Goal: Transaction & Acquisition: Book appointment/travel/reservation

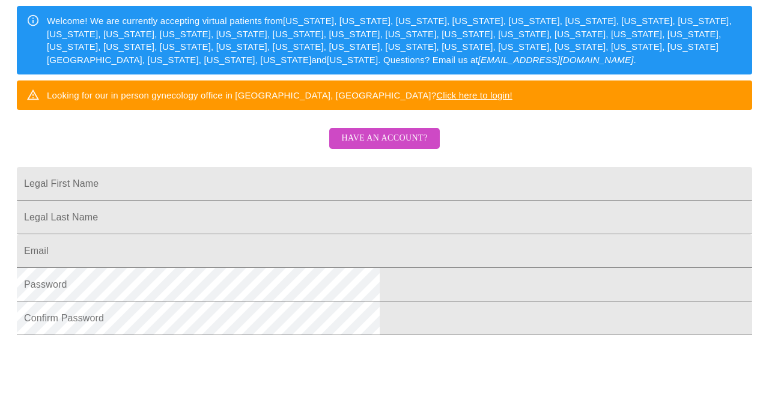
scroll to position [193, 0]
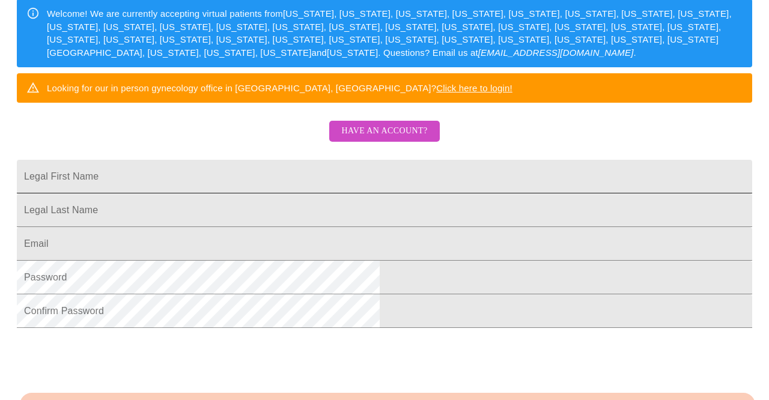
click at [402, 193] on input "Legal First Name" at bounding box center [384, 177] width 735 height 34
type input "[PERSON_NAME]"
click at [378, 227] on input "s" at bounding box center [384, 210] width 735 height 34
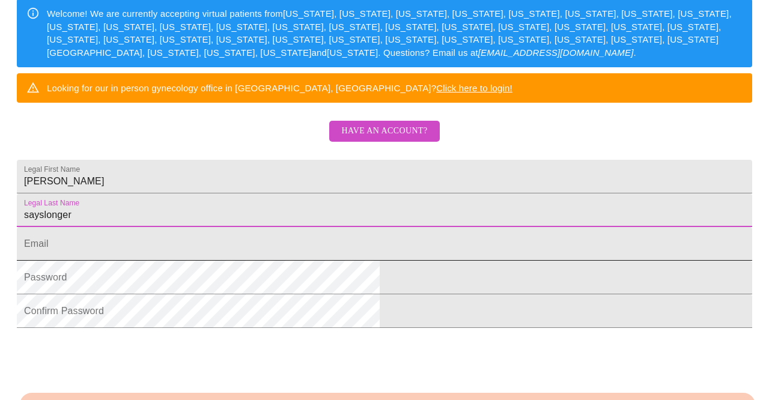
type input "sayslonger"
click at [355, 261] on input "s" at bounding box center [384, 244] width 735 height 34
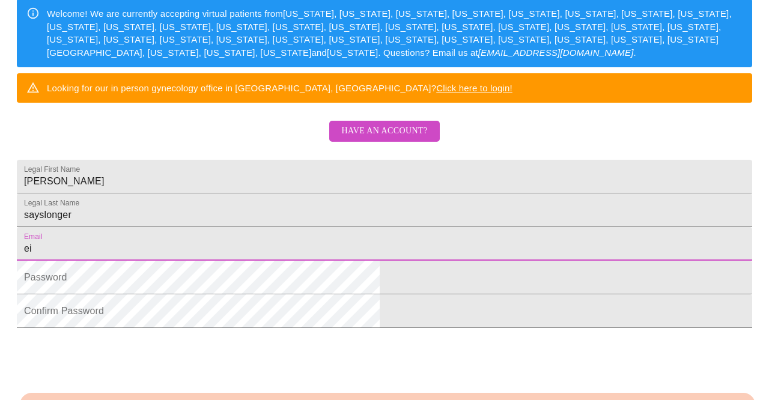
type input "e"
type input "[EMAIL_ADDRESS][DOMAIN_NAME]"
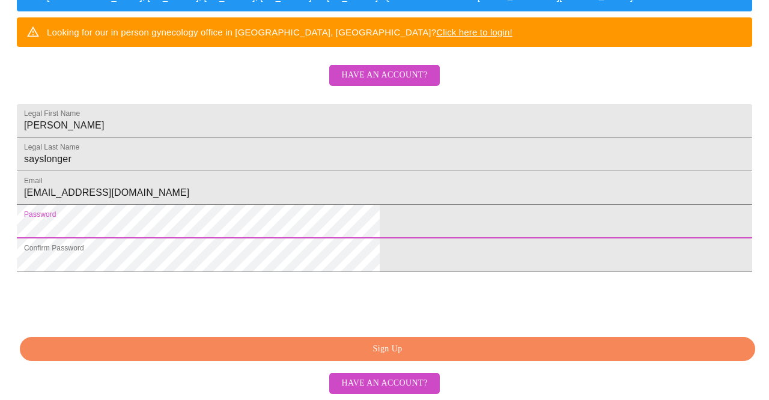
scroll to position [338, 0]
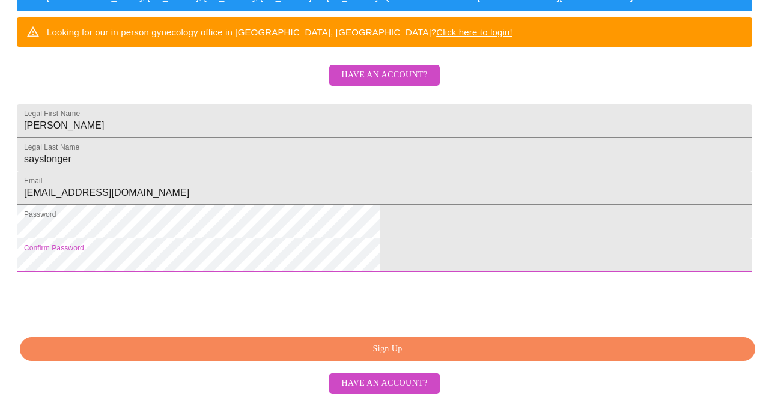
click at [323, 354] on span "Sign Up" at bounding box center [387, 349] width 707 height 15
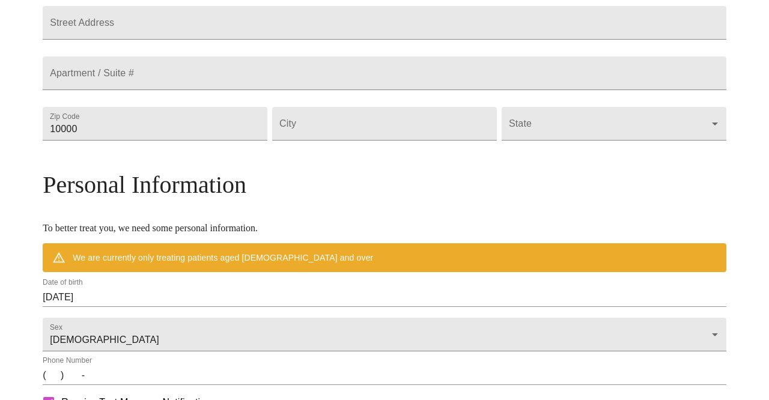
scroll to position [291, 0]
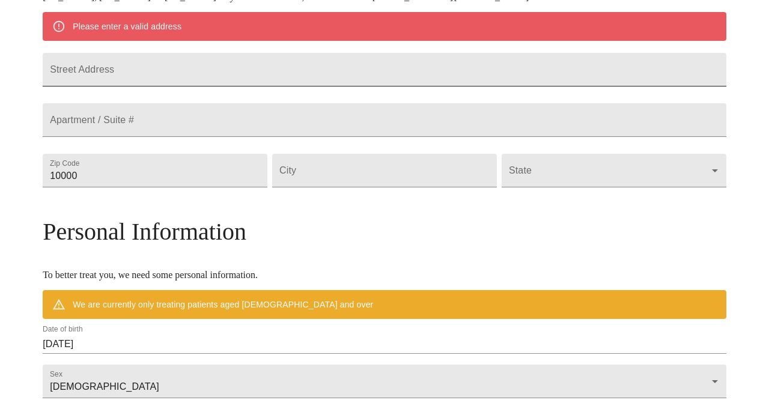
click at [240, 77] on input "Street Address" at bounding box center [384, 70] width 683 height 34
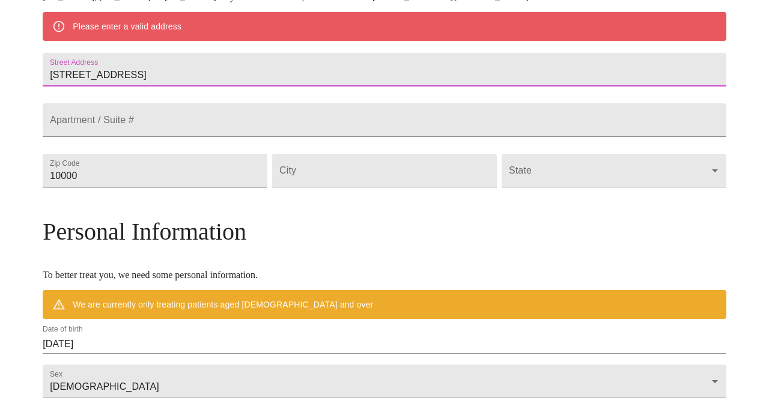
type input "[STREET_ADDRESS]"
click at [234, 187] on input "10000" at bounding box center [155, 171] width 225 height 34
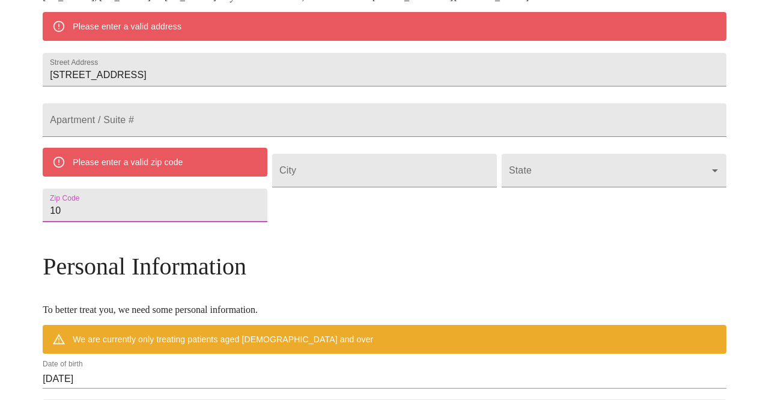
type input "1"
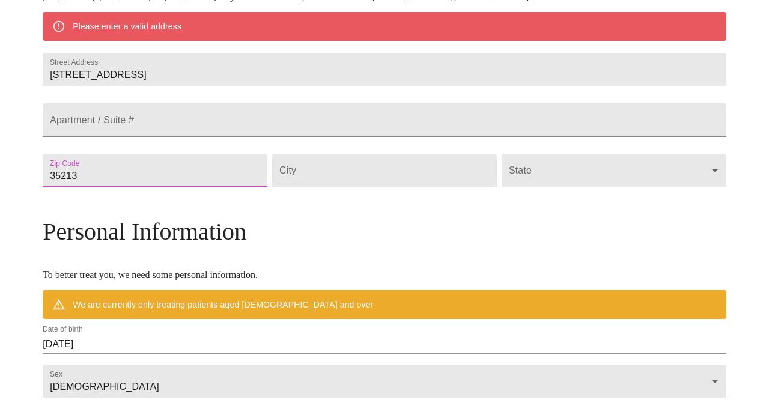
type input "35213"
click at [356, 187] on input "Street Address" at bounding box center [384, 171] width 225 height 34
type input "[GEOGRAPHIC_DATA]"
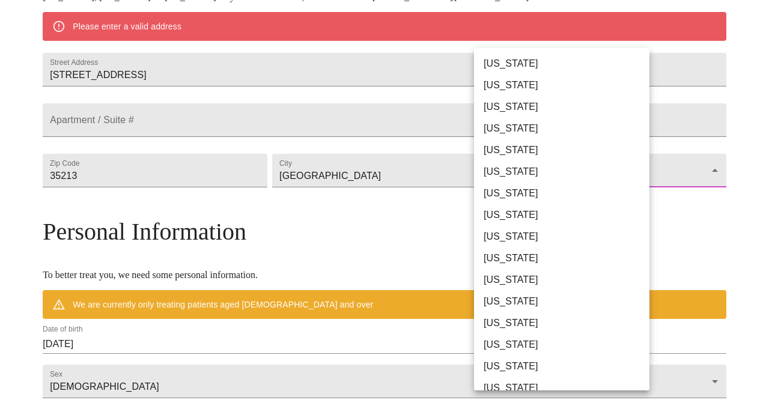
click at [497, 204] on body "MyMenopauseRx Welcome to MyMenopauseRx Since it's your first time here, you'll …" at bounding box center [384, 187] width 759 height 947
click at [504, 66] on li "[US_STATE]" at bounding box center [561, 64] width 175 height 22
type input "[US_STATE]"
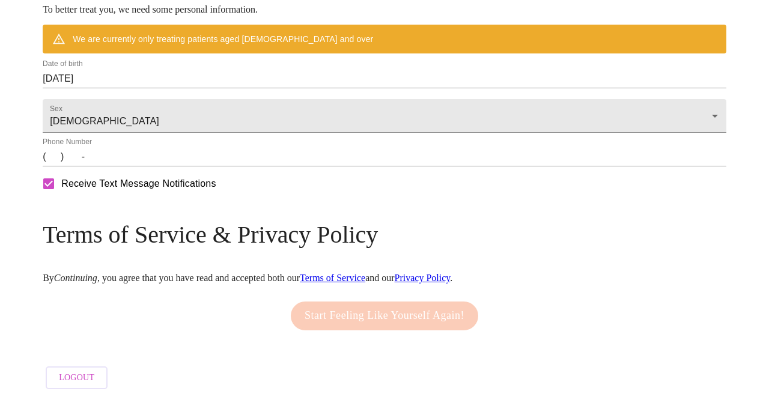
scroll to position [559, 0]
click at [138, 164] on input "(   )    -" at bounding box center [384, 156] width 683 height 19
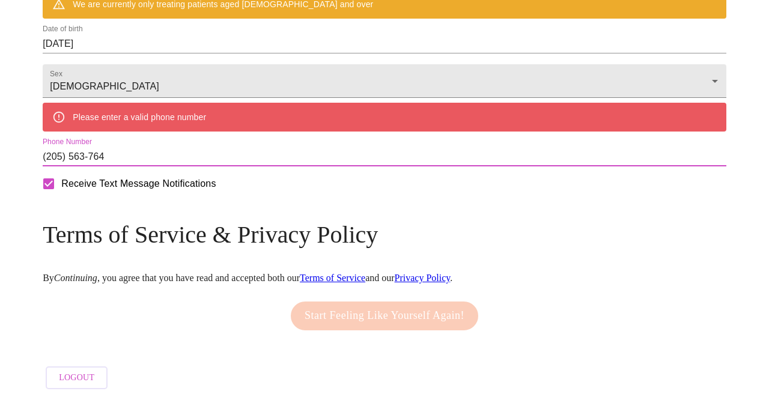
type input "[PHONE_NUMBER]"
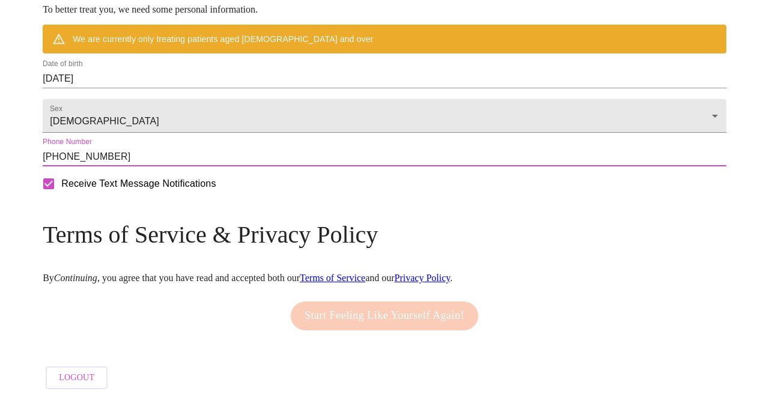
click at [357, 311] on div "Start Feeling Like Yourself Again!" at bounding box center [384, 315] width 193 height 41
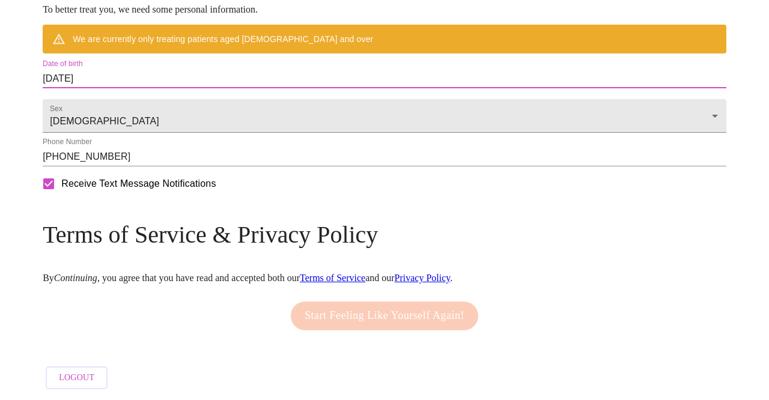
click at [189, 69] on input "[DATE]" at bounding box center [384, 78] width 683 height 19
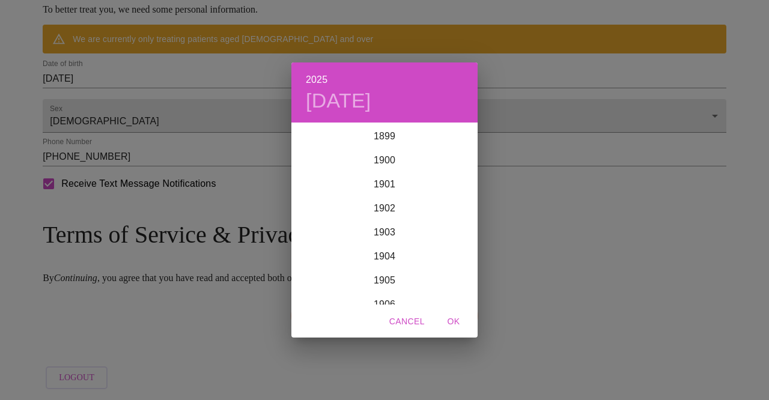
click at [189, 69] on div "2025 [DATE] 1900 1901 1902 1903 1904 1905 1906 1907 1908 1909 1910 1911 1912 19…" at bounding box center [384, 200] width 769 height 400
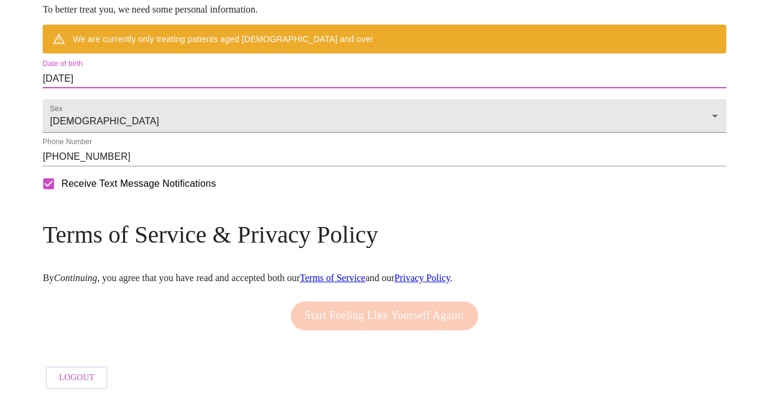
click at [197, 69] on input "[DATE]" at bounding box center [384, 78] width 683 height 19
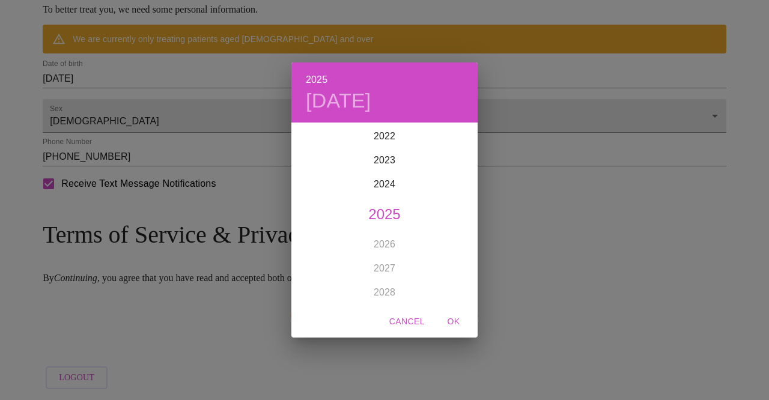
click at [127, 76] on div "2025 [DATE] 1900 1901 1902 1903 1904 1905 1906 1907 1908 1909 1910 1911 1912 19…" at bounding box center [384, 200] width 769 height 400
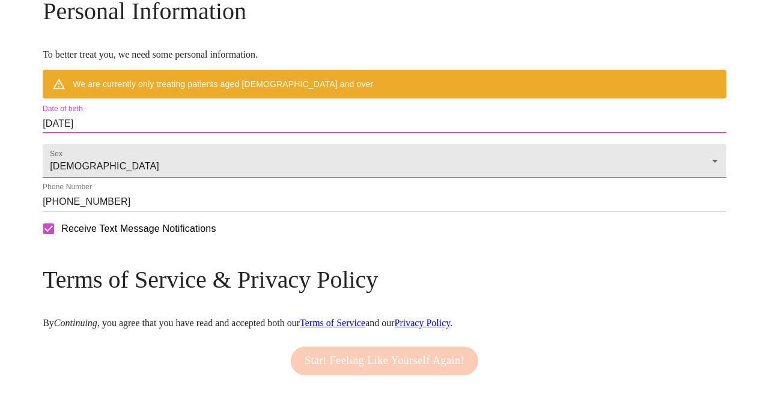
scroll to position [478, 0]
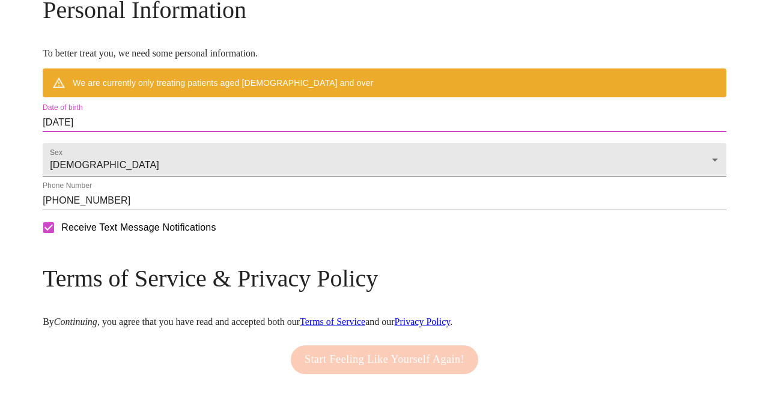
click at [184, 132] on input "[DATE]" at bounding box center [384, 122] width 683 height 19
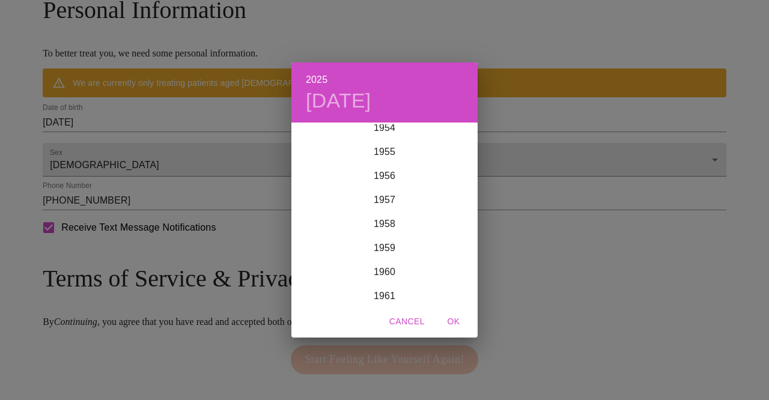
scroll to position [1334, 0]
click at [386, 269] on div "1960" at bounding box center [384, 268] width 186 height 24
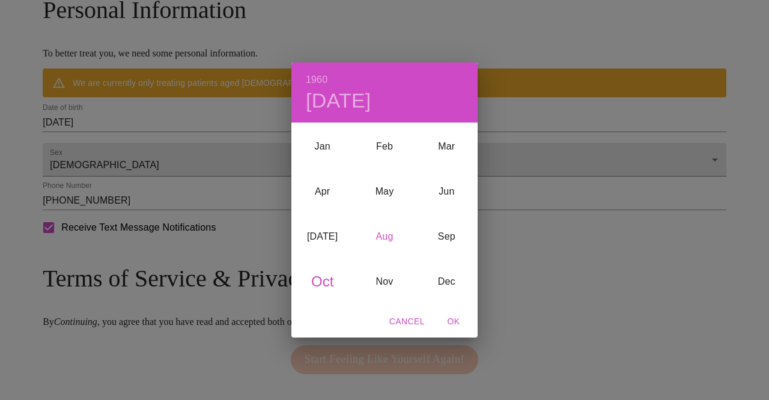
click at [384, 237] on div "Aug" at bounding box center [384, 236] width 62 height 45
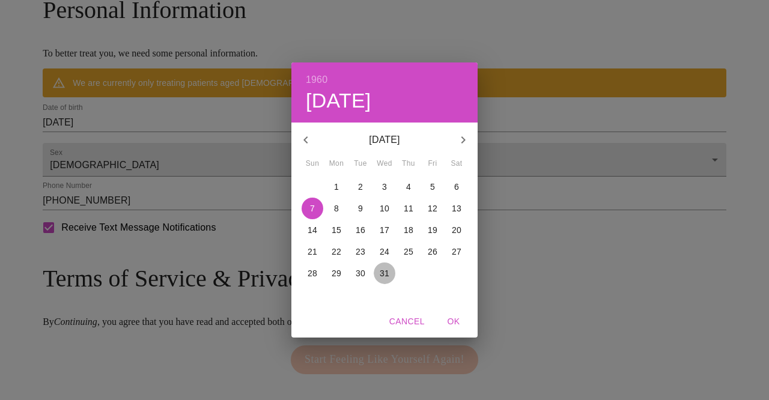
click at [384, 274] on p "31" at bounding box center [385, 273] width 10 height 12
click at [455, 320] on span "OK" at bounding box center [453, 321] width 29 height 15
type input "[DATE]"
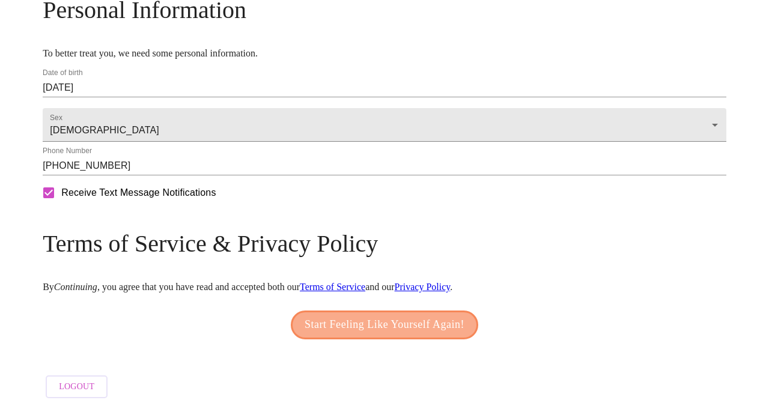
click at [389, 335] on span "Start Feeling Like Yourself Again!" at bounding box center [384, 324] width 160 height 19
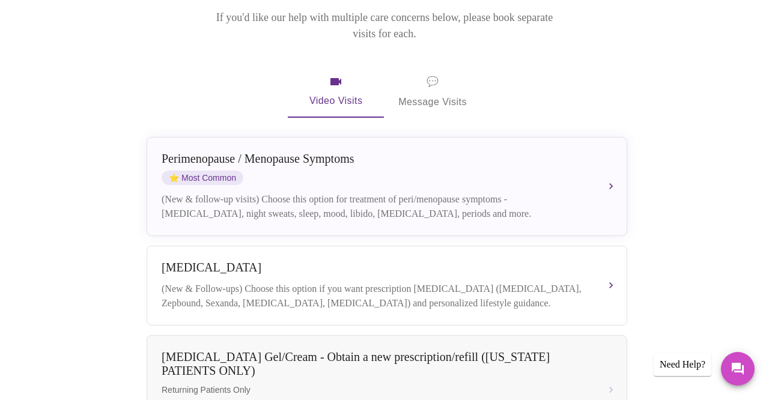
scroll to position [174, 0]
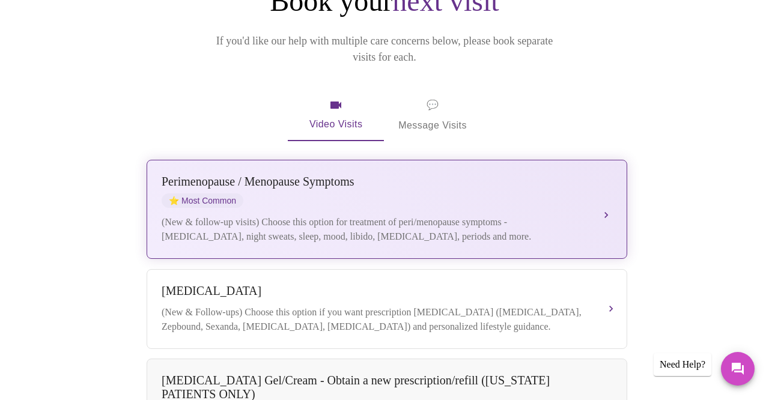
click at [609, 174] on button "[MEDICAL_DATA] / Menopause Symptoms ⭐ Most Common (New & follow-up visits) Choo…" at bounding box center [387, 209] width 480 height 99
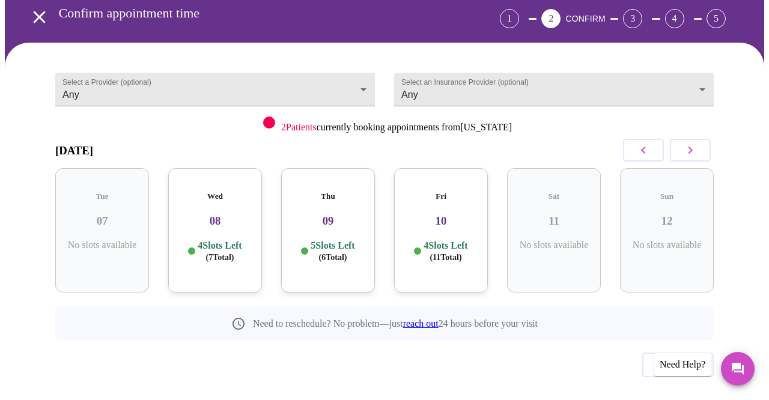
click at [218, 214] on h3 "08" at bounding box center [215, 220] width 74 height 13
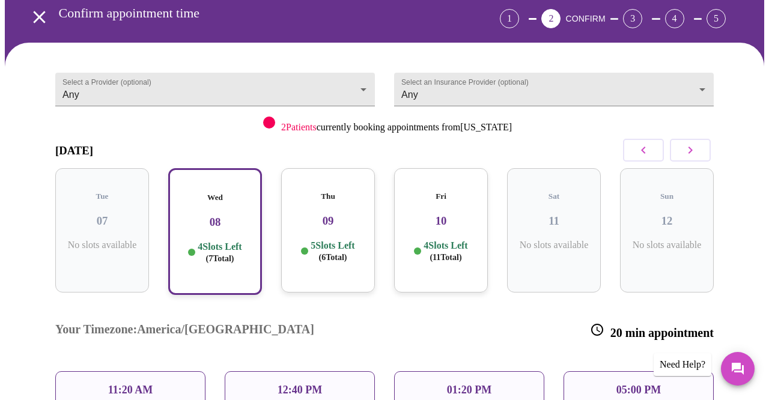
click at [440, 214] on h3 "10" at bounding box center [441, 220] width 74 height 13
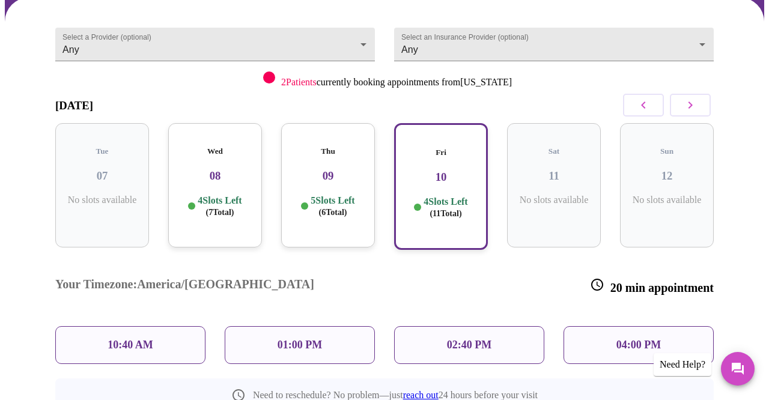
scroll to position [119, 0]
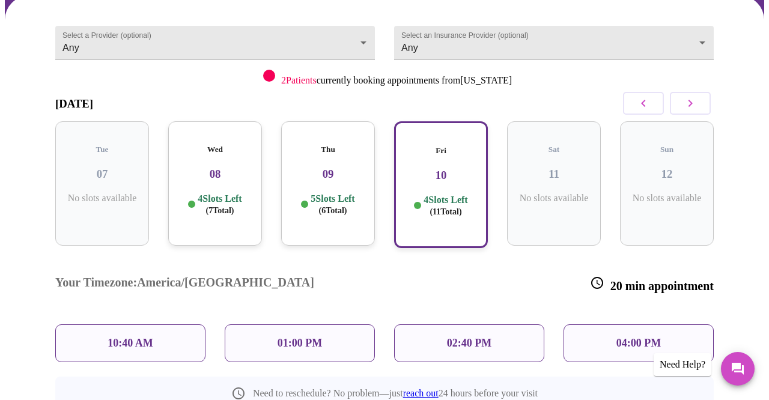
click at [631, 337] on p "04:00 PM" at bounding box center [638, 343] width 44 height 13
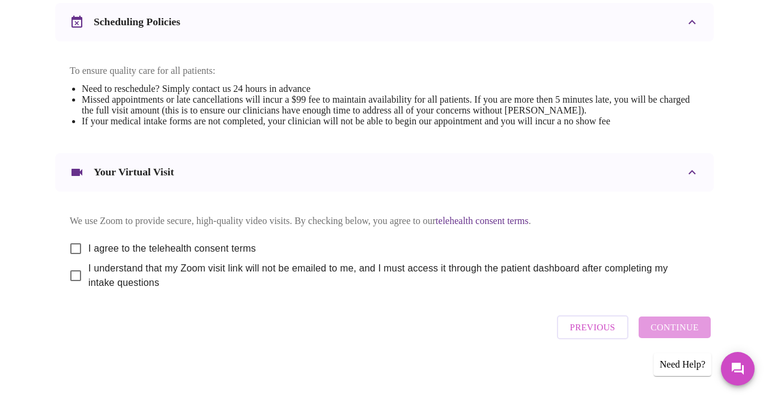
scroll to position [474, 0]
click at [71, 238] on input "I agree to the telehealth consent terms" at bounding box center [75, 249] width 25 height 25
checkbox input "true"
click at [71, 273] on input "I understand that my Zoom visit link will not be emailed to me, and I must acce…" at bounding box center [75, 276] width 25 height 25
checkbox input "true"
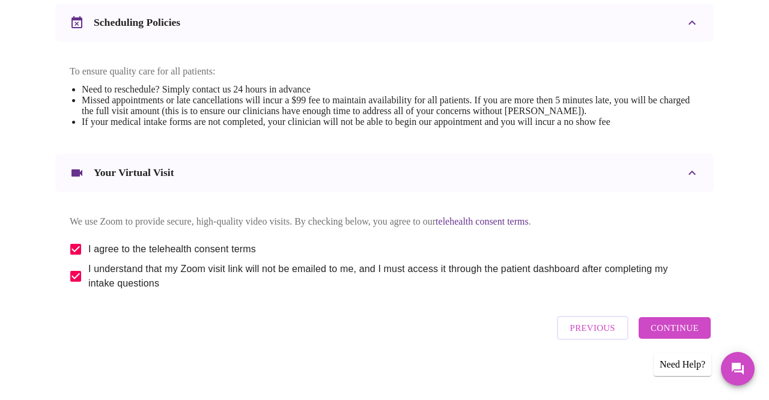
click at [668, 326] on span "Continue" at bounding box center [674, 328] width 48 height 16
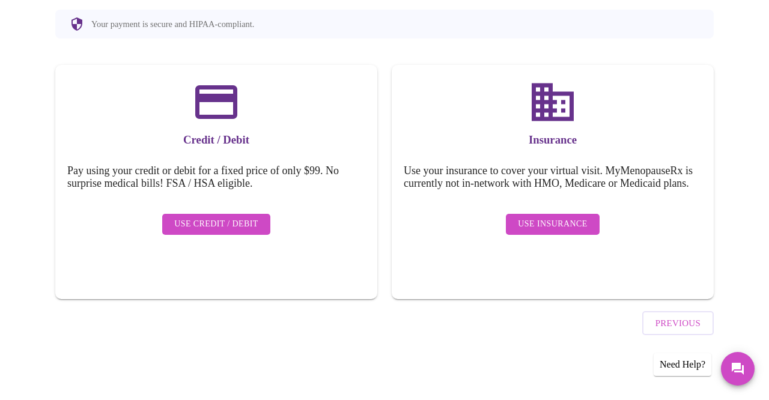
scroll to position [111, 0]
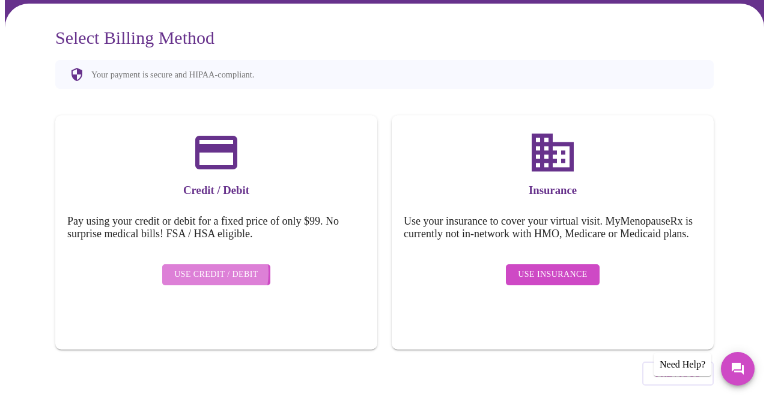
click at [196, 267] on span "Use Credit / Debit" at bounding box center [216, 274] width 84 height 15
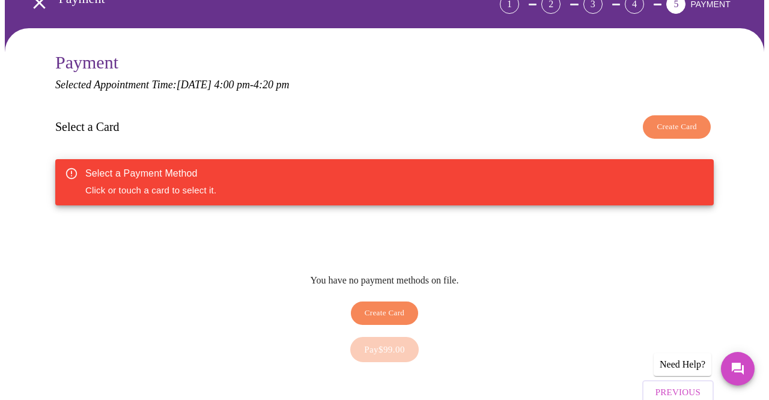
scroll to position [124, 0]
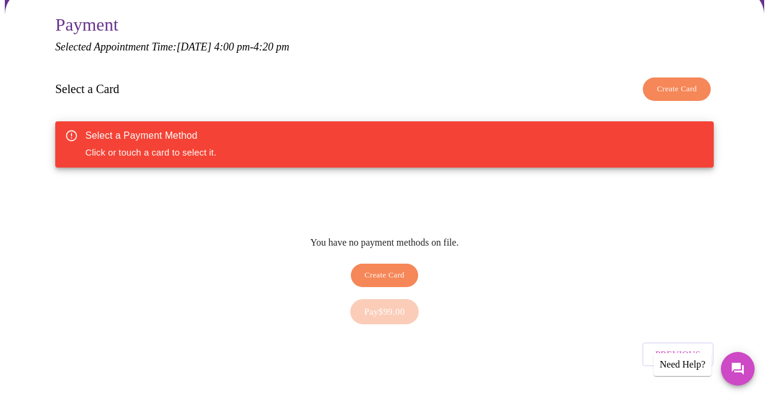
click at [367, 136] on div "Select a Payment Method Click or touch a card to select it." at bounding box center [384, 144] width 658 height 46
click at [93, 129] on div "Select a Payment Method" at bounding box center [150, 136] width 131 height 14
click at [695, 82] on span "Create Card" at bounding box center [676, 89] width 40 height 14
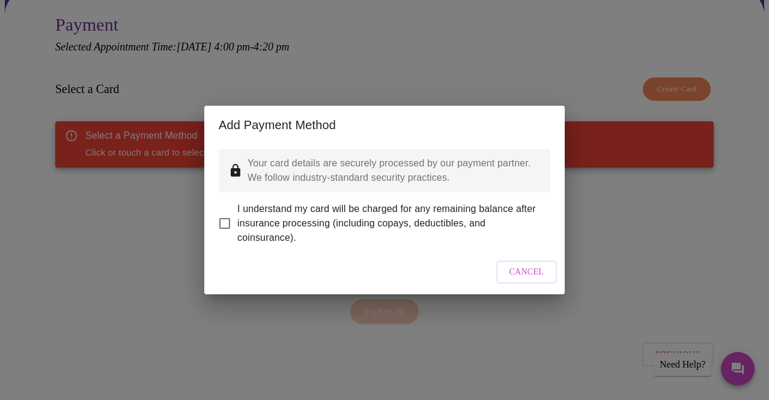
click at [225, 212] on input "I understand my card will be charged for any remaining balance after insurance …" at bounding box center [224, 223] width 25 height 25
checkbox input "true"
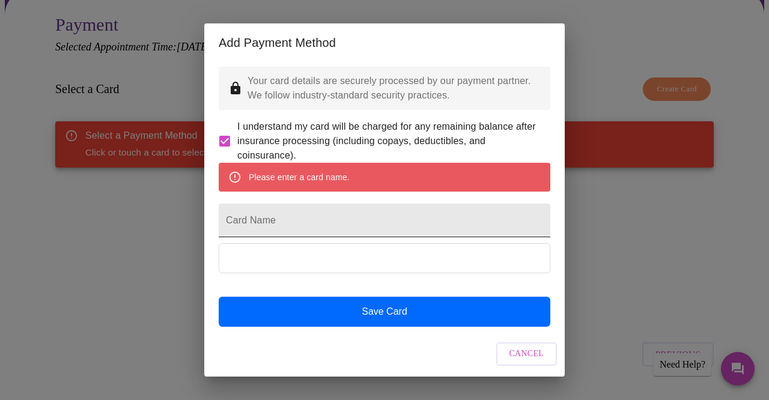
click at [330, 236] on input "Card Name" at bounding box center [385, 221] width 332 height 34
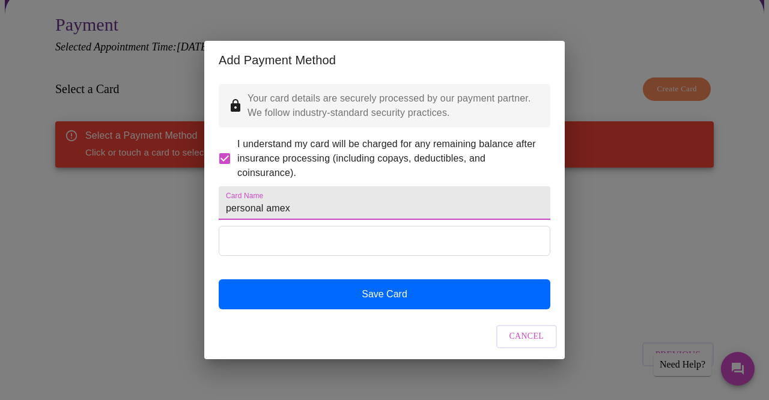
type input "personal amex"
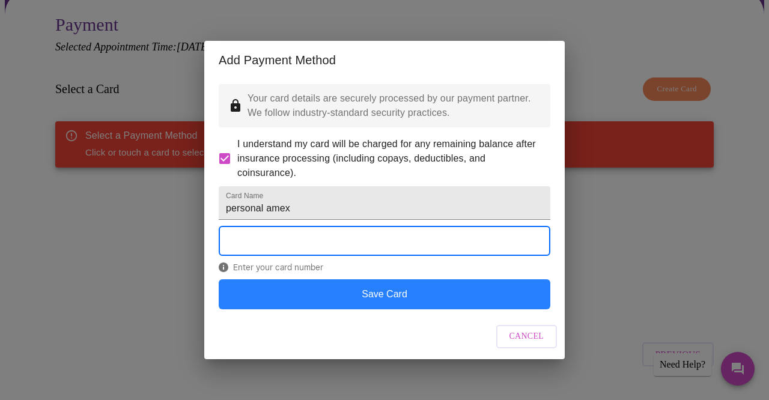
click at [377, 307] on button "Save Card" at bounding box center [385, 294] width 332 height 30
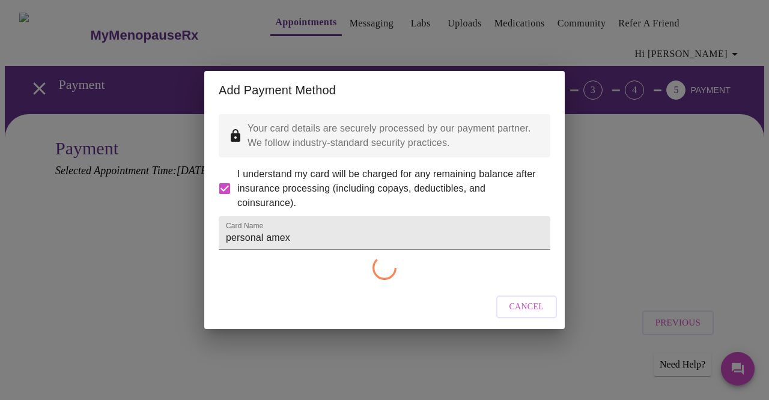
scroll to position [0, 0]
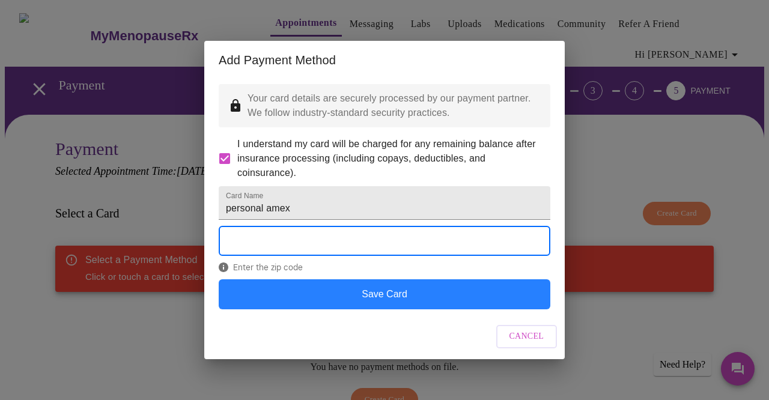
click at [299, 300] on button "Save Card" at bounding box center [385, 294] width 332 height 30
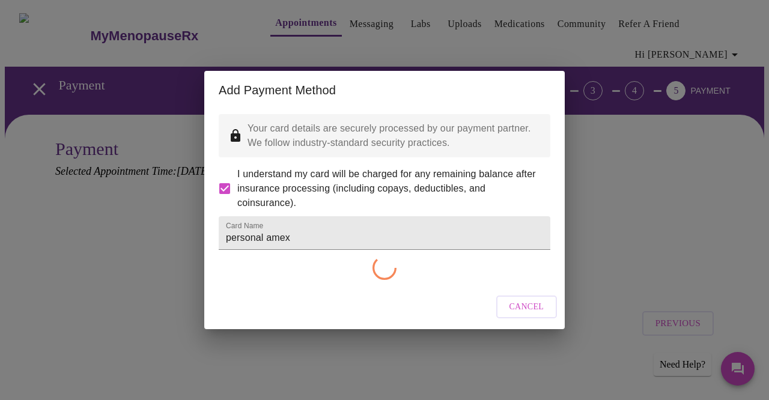
checkbox input "false"
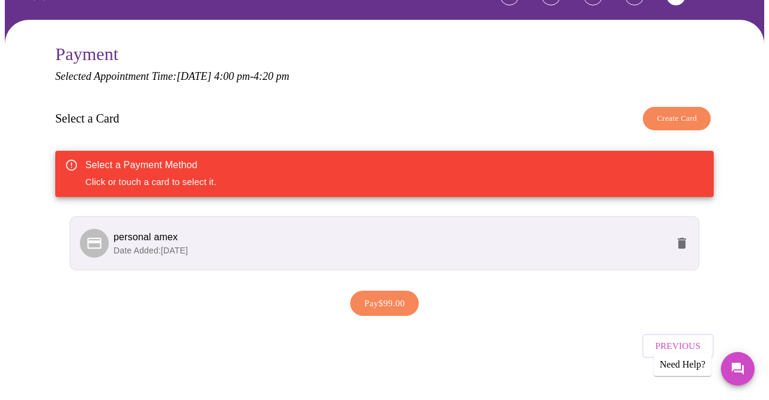
scroll to position [94, 0]
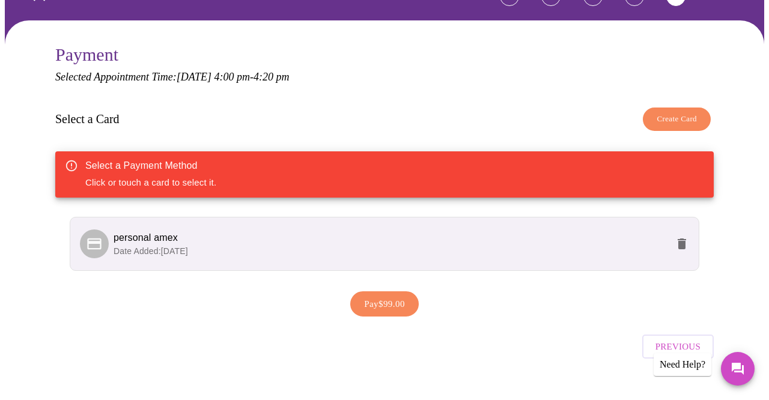
click at [387, 296] on span "Pay $99.00" at bounding box center [384, 304] width 41 height 16
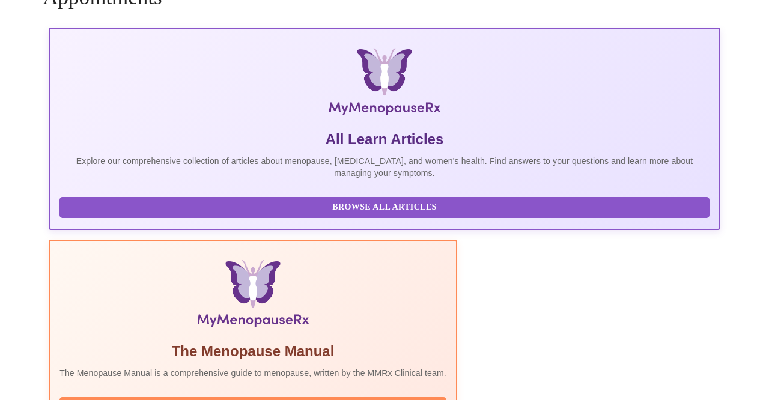
scroll to position [8, 0]
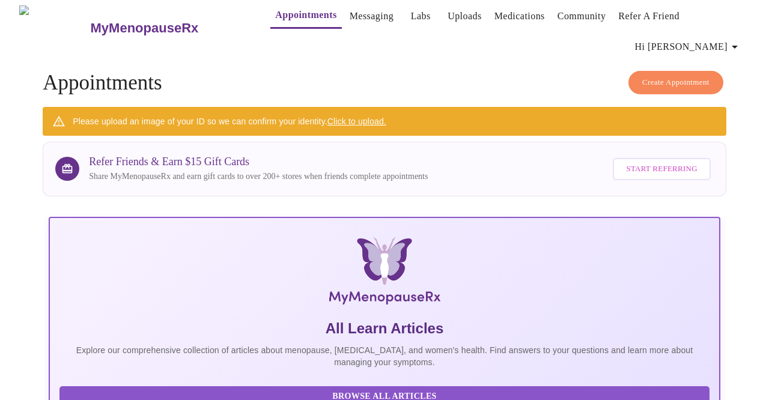
click at [360, 117] on link "Click to upload." at bounding box center [356, 122] width 59 height 10
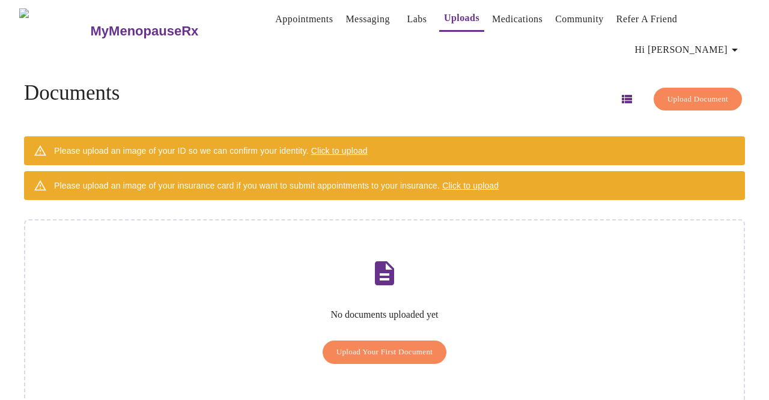
scroll to position [4, 0]
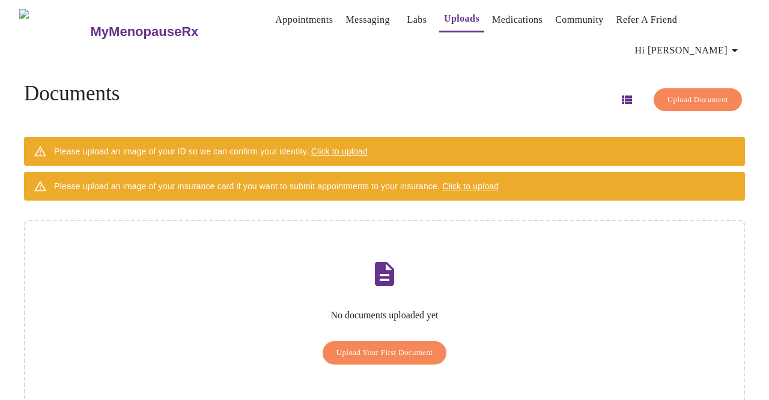
click at [388, 346] on span "Upload Your First Document" at bounding box center [384, 353] width 97 height 14
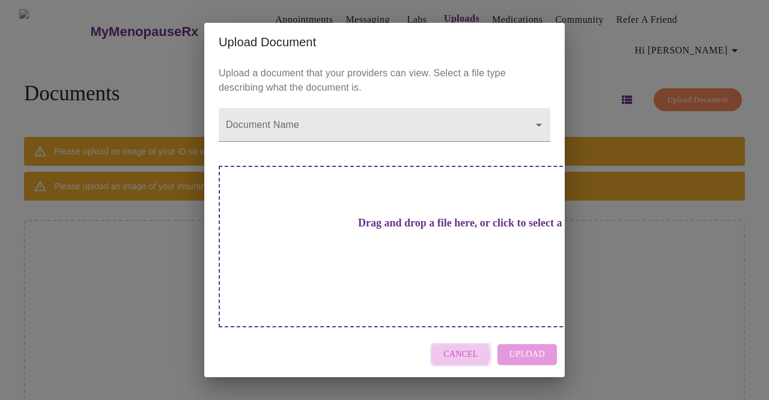
click at [460, 347] on span "Cancel" at bounding box center [460, 354] width 35 height 15
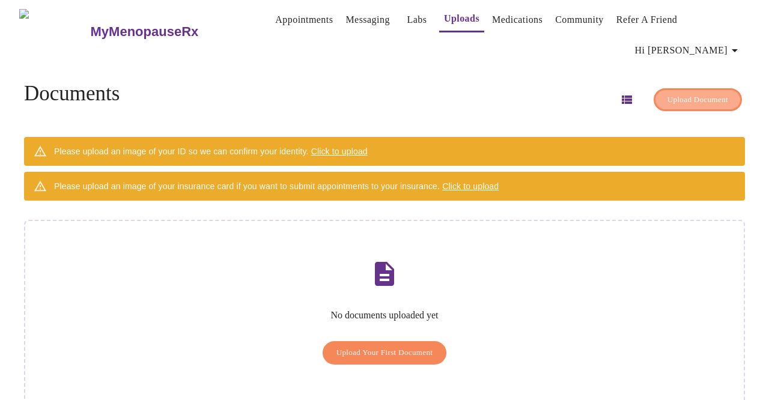
click at [695, 93] on span "Upload Document" at bounding box center [697, 100] width 61 height 14
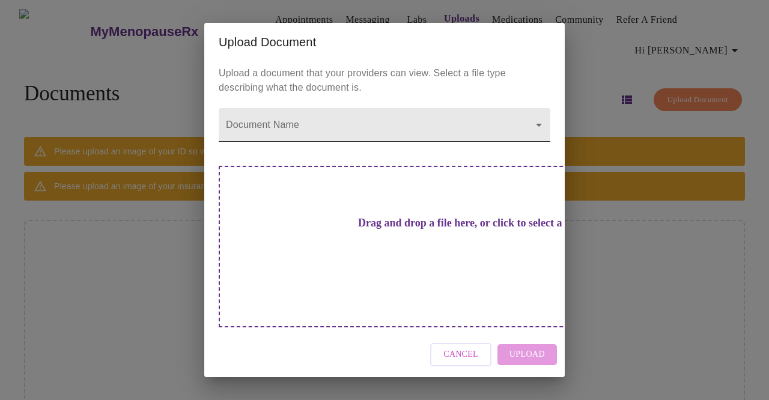
click at [480, 151] on body "MyMenopauseRx Appointments Messaging Labs Uploads Medications Community Refer a…" at bounding box center [384, 215] width 759 height 429
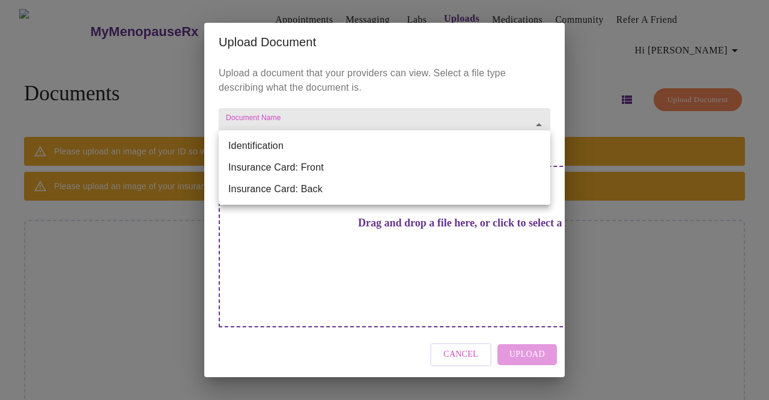
click at [504, 255] on div at bounding box center [384, 200] width 769 height 400
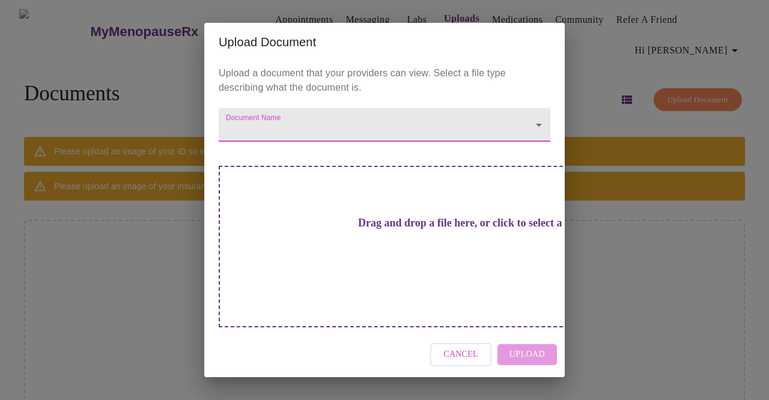
click at [497, 235] on div "Drag and drop a file here, or click to select a file" at bounding box center [469, 247] width 500 height 162
click at [469, 347] on span "Cancel" at bounding box center [460, 354] width 35 height 15
